Goal: Task Accomplishment & Management: Use online tool/utility

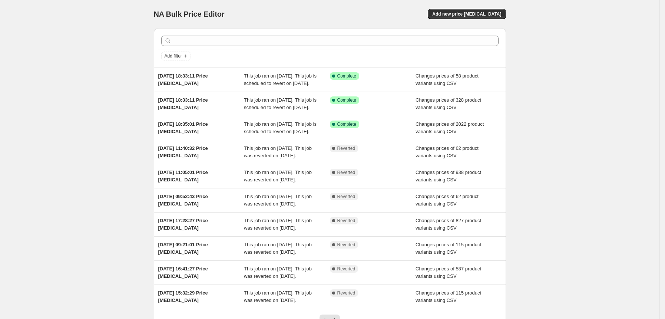
click at [412, 11] on div "Add new price [MEDICAL_DATA]" at bounding box center [417, 14] width 177 height 10
click at [506, 11] on button "Add new price [MEDICAL_DATA]" at bounding box center [467, 14] width 78 height 10
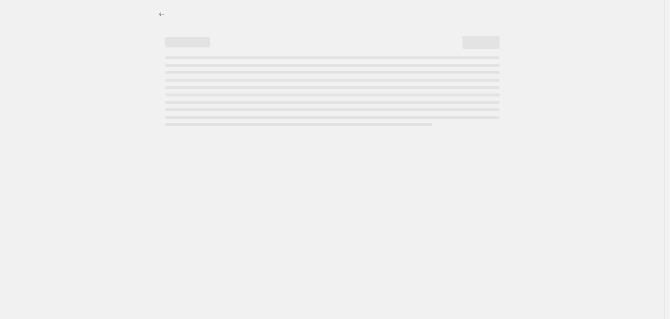
select select "percentage"
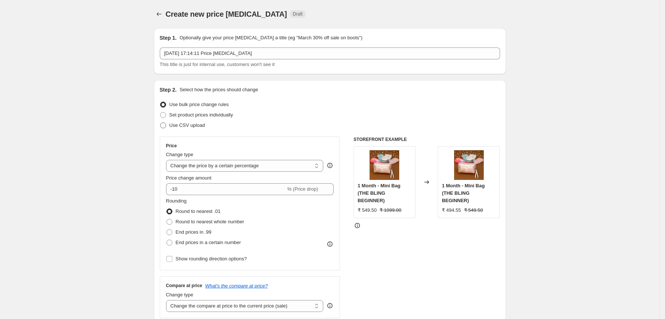
click at [203, 125] on span "Use CSV upload" at bounding box center [187, 125] width 36 height 6
click at [161, 123] on input "Use CSV upload" at bounding box center [160, 122] width 0 height 0
radio input "true"
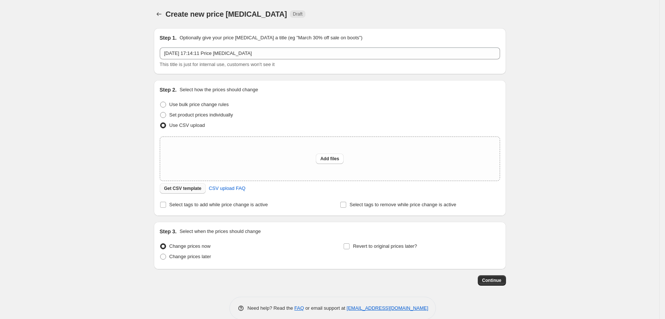
click at [202, 191] on span "Get CSV template" at bounding box center [182, 188] width 37 height 6
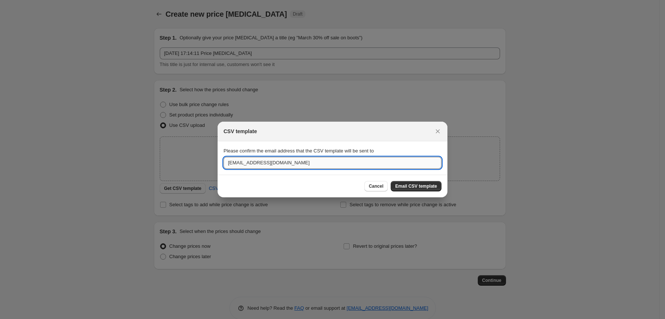
click at [288, 167] on input "[EMAIL_ADDRESS][DOMAIN_NAME]" at bounding box center [333, 163] width 218 height 12
paste input "[PERSON_NAME]."
type input "[PERSON_NAME][EMAIL_ADDRESS][DOMAIN_NAME]"
click at [416, 189] on button "Email CSV template" at bounding box center [416, 186] width 51 height 10
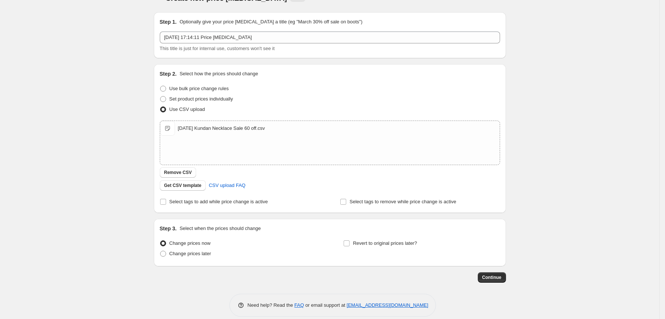
scroll to position [25, 0]
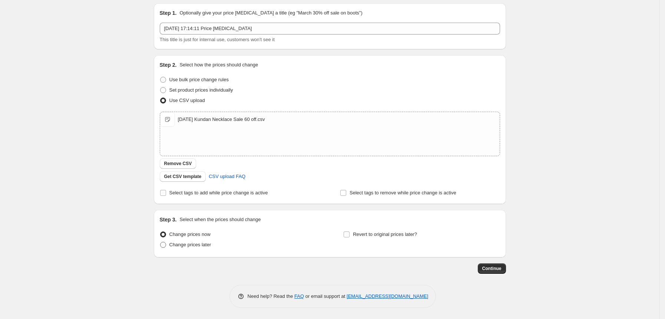
click at [211, 246] on span "Change prices later" at bounding box center [190, 245] width 42 height 6
click at [161, 242] on input "Change prices later" at bounding box center [160, 242] width 0 height 0
radio input "true"
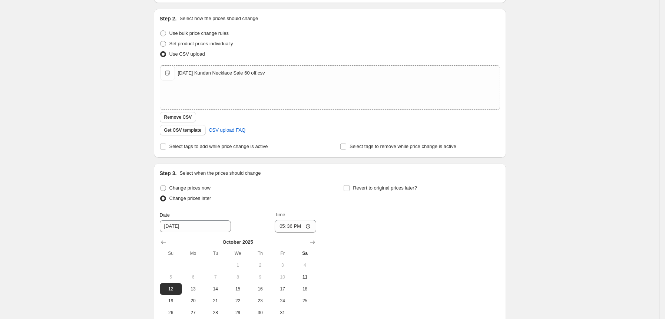
scroll to position [123, 0]
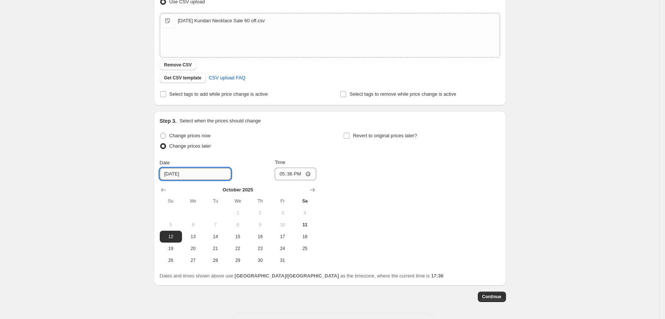
click at [178, 174] on input "[DATE]" at bounding box center [195, 174] width 71 height 12
type input "[DATE]"
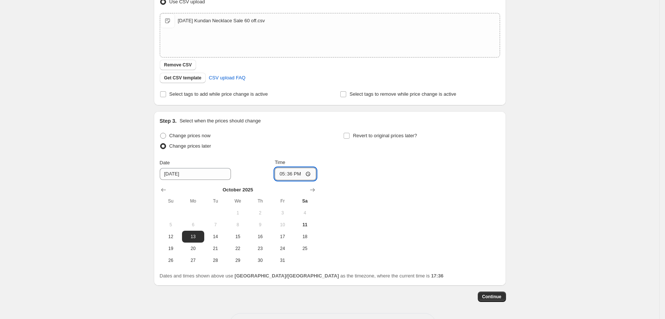
click at [290, 172] on input "17:36" at bounding box center [296, 174] width 42 height 13
click at [301, 173] on input "00:36" at bounding box center [296, 174] width 42 height 13
type input "00:05"
click at [377, 135] on span "Revert to original prices later?" at bounding box center [385, 136] width 64 height 6
click at [350, 135] on input "Revert to original prices later?" at bounding box center [347, 136] width 6 height 6
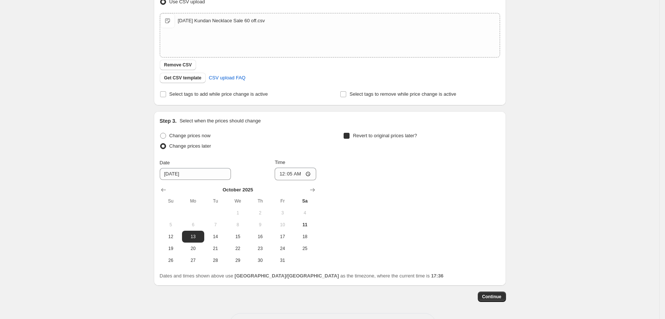
checkbox input "true"
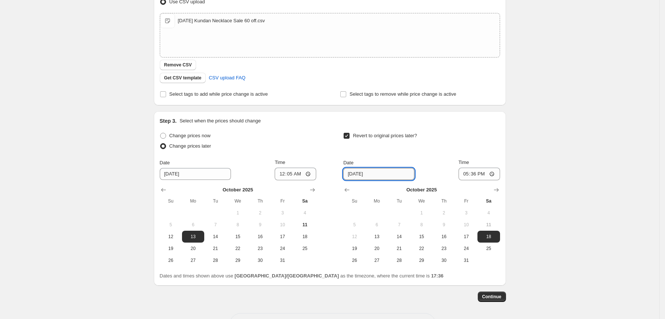
click at [361, 173] on input "[DATE]" at bounding box center [378, 174] width 71 height 12
type input "[DATE]"
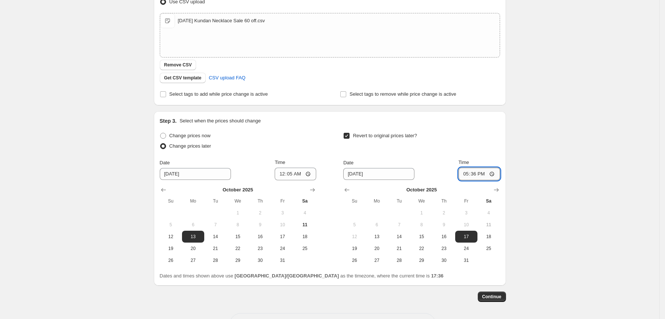
click at [475, 172] on input "17:36" at bounding box center [480, 174] width 42 height 13
type input "00:36"
click at [307, 172] on input "00:05" at bounding box center [296, 174] width 42 height 13
click at [303, 174] on input "00:05" at bounding box center [296, 174] width 42 height 13
type input "00:15"
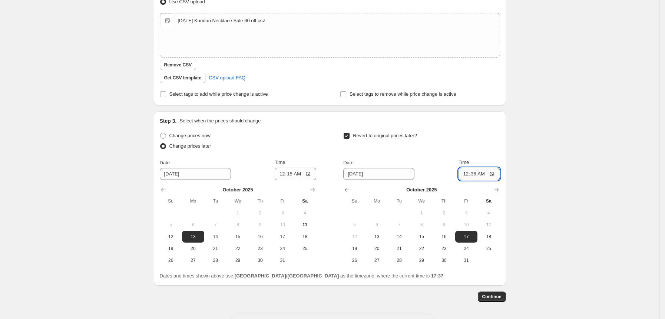
click at [490, 176] on input "00:36" at bounding box center [480, 174] width 42 height 13
drag, startPoint x: 482, startPoint y: 173, endPoint x: 490, endPoint y: 174, distance: 7.8
click at [483, 173] on input "00:36" at bounding box center [480, 174] width 42 height 13
type input "00:05"
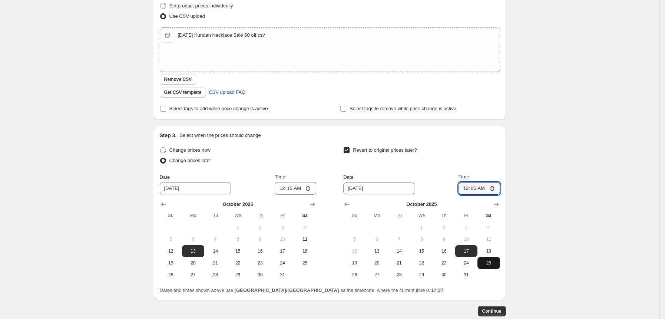
scroll to position [151, 0]
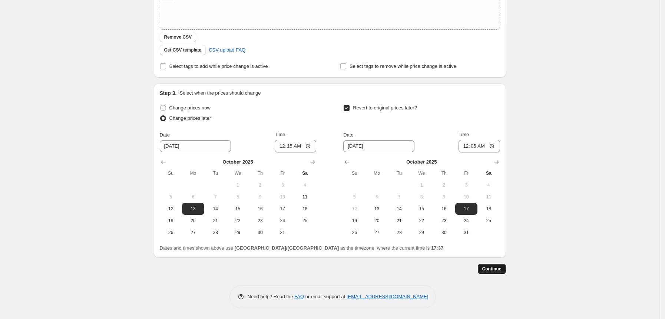
click at [497, 270] on span "Continue" at bounding box center [491, 269] width 19 height 6
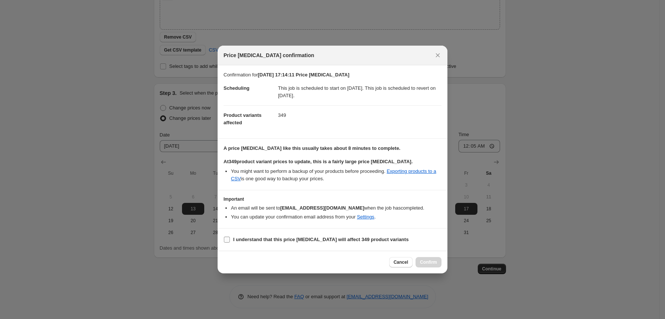
click at [266, 244] on label "I understand that this price [MEDICAL_DATA] will affect 349 product variants" at bounding box center [316, 239] width 185 height 10
click at [230, 242] on input "I understand that this price [MEDICAL_DATA] will affect 349 product variants" at bounding box center [227, 240] width 6 height 6
checkbox input "true"
click at [425, 264] on span "Confirm" at bounding box center [428, 262] width 17 height 6
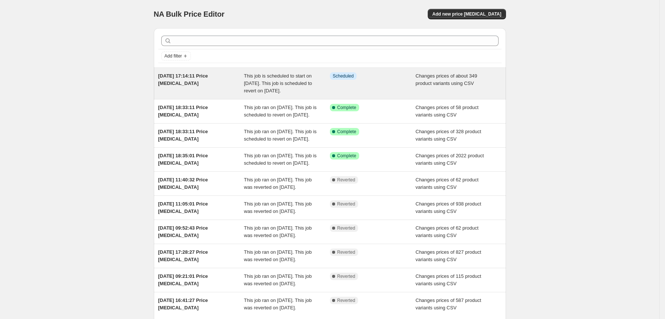
click at [254, 85] on span "This job is scheduled to start on [DATE]. This job is scheduled to revert on [D…" at bounding box center [278, 83] width 68 height 20
